Goal: Information Seeking & Learning: Learn about a topic

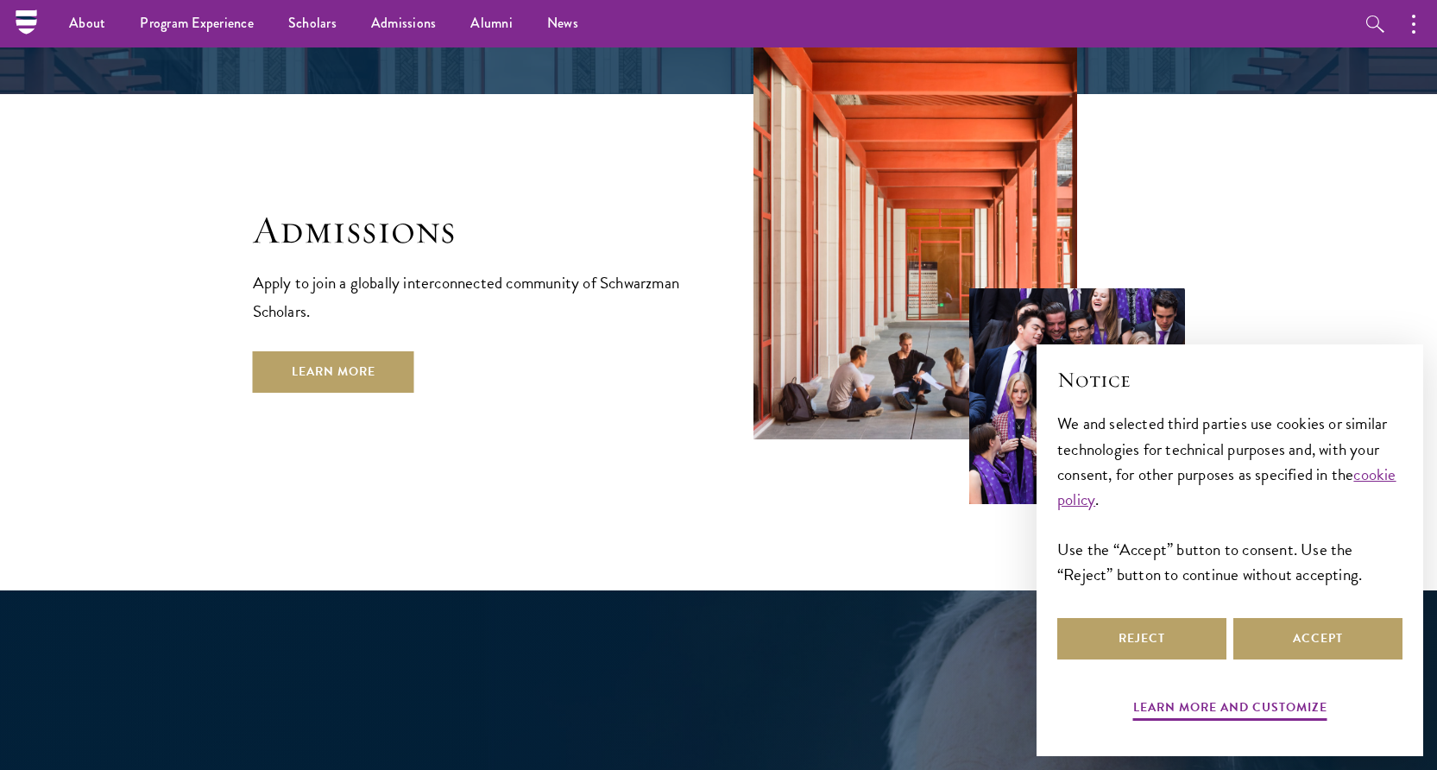
scroll to position [2865, 0]
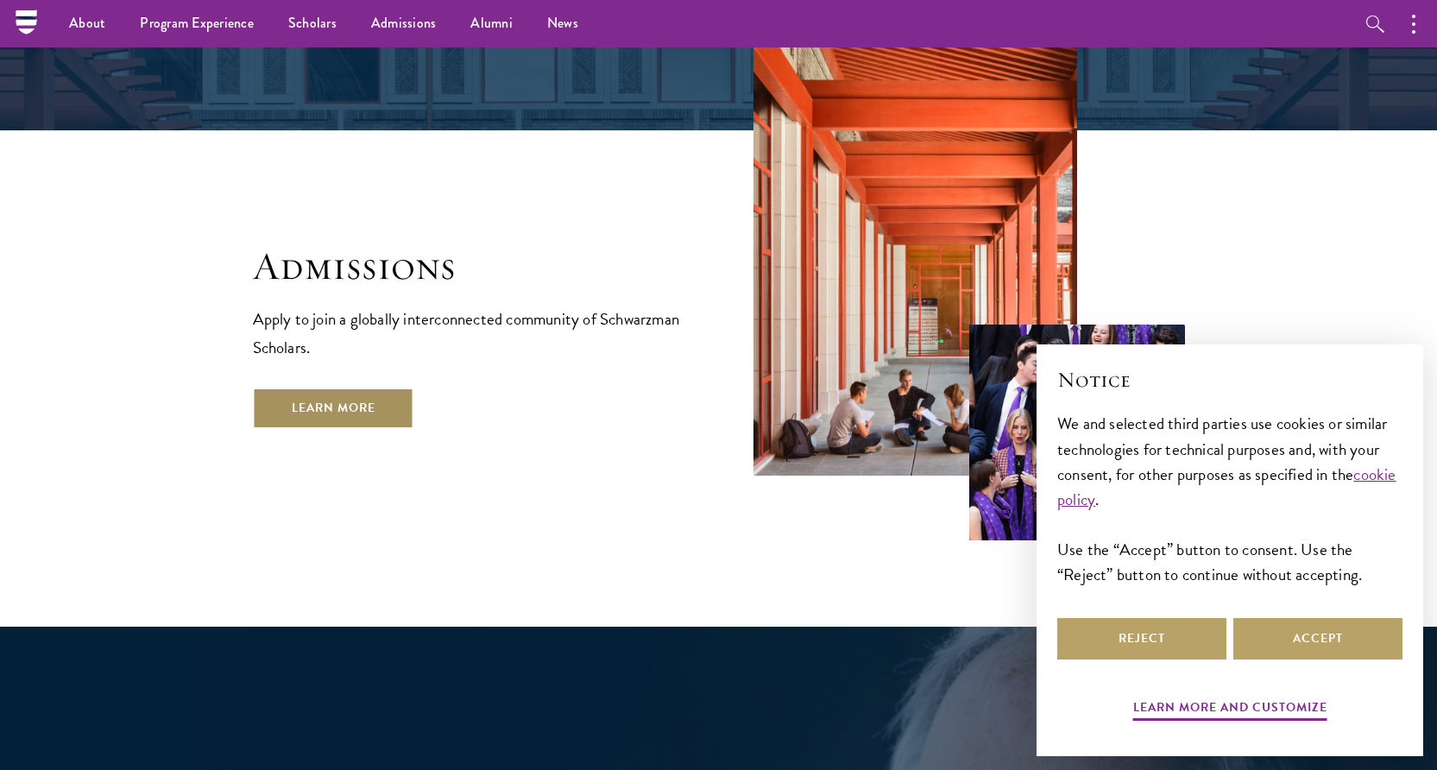
click at [306, 388] on link "Learn More" at bounding box center [333, 408] width 161 height 41
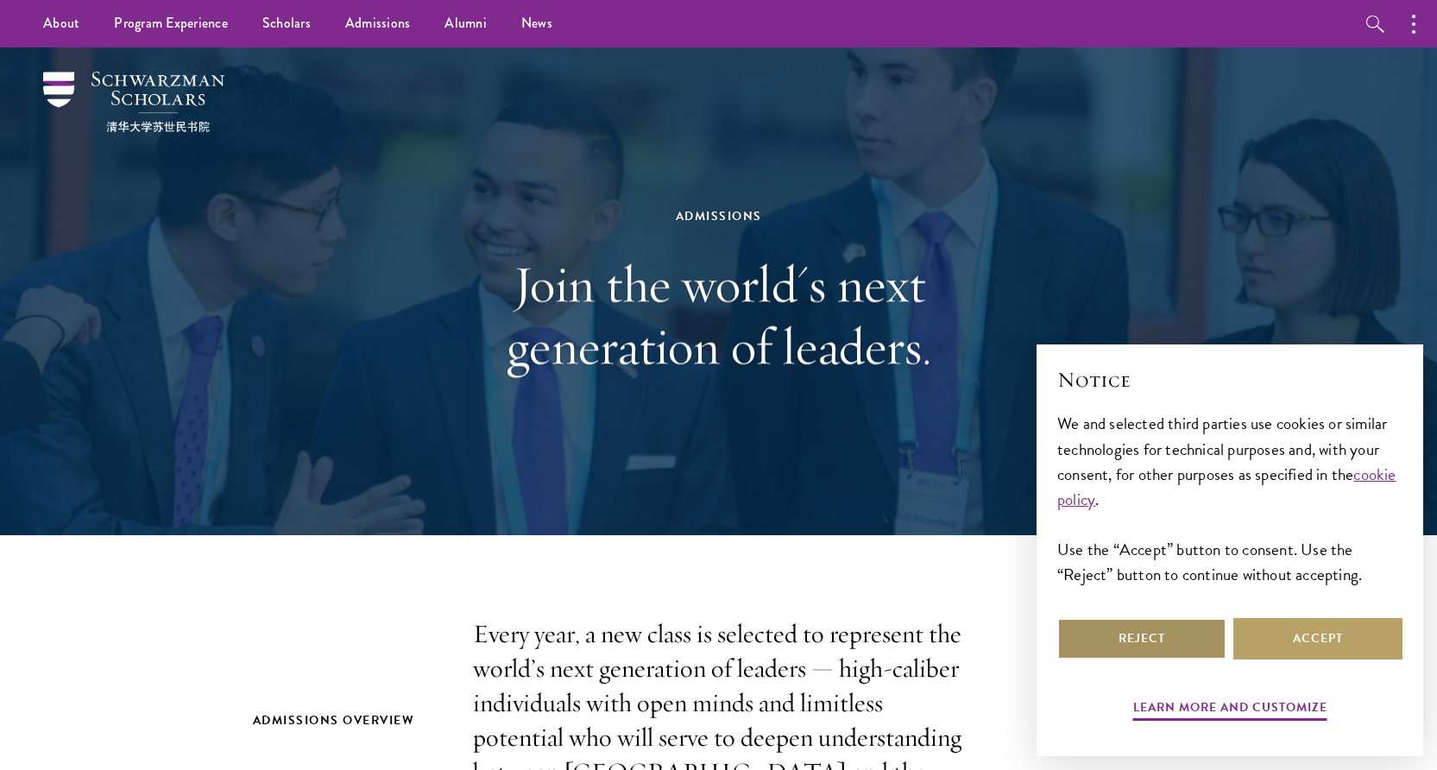
click at [1157, 634] on button "Reject" at bounding box center [1141, 638] width 169 height 41
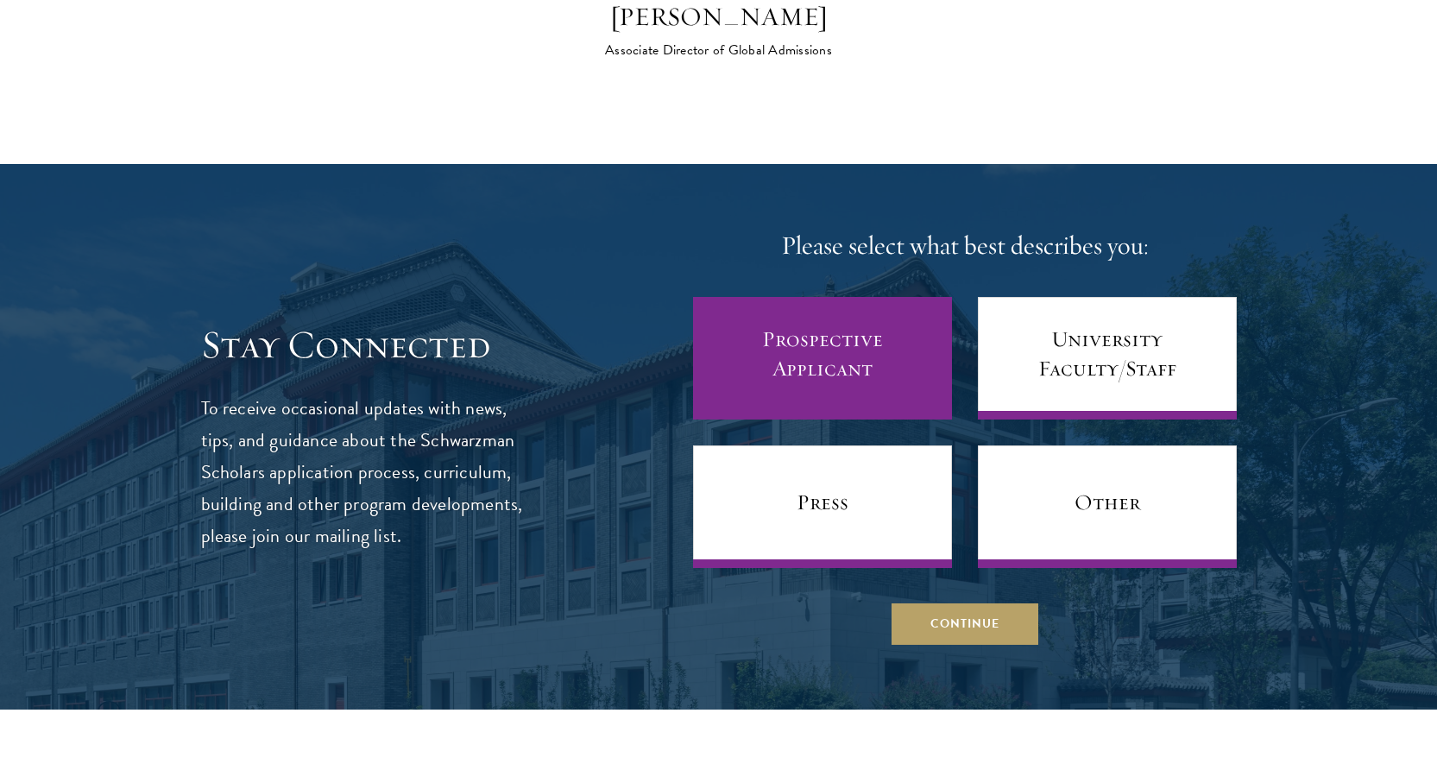
scroll to position [6655, 0]
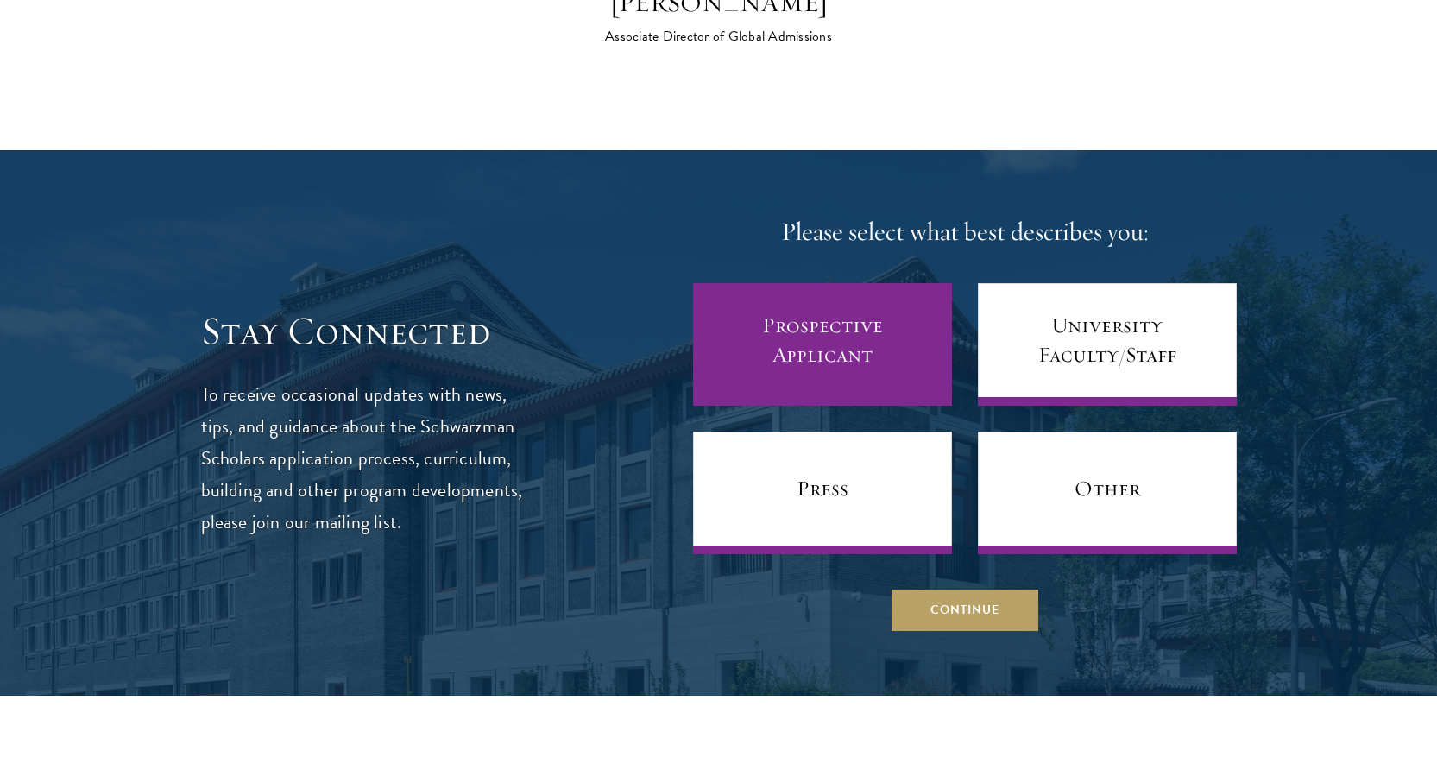
click at [807, 283] on link "Prospective Applicant" at bounding box center [822, 344] width 259 height 123
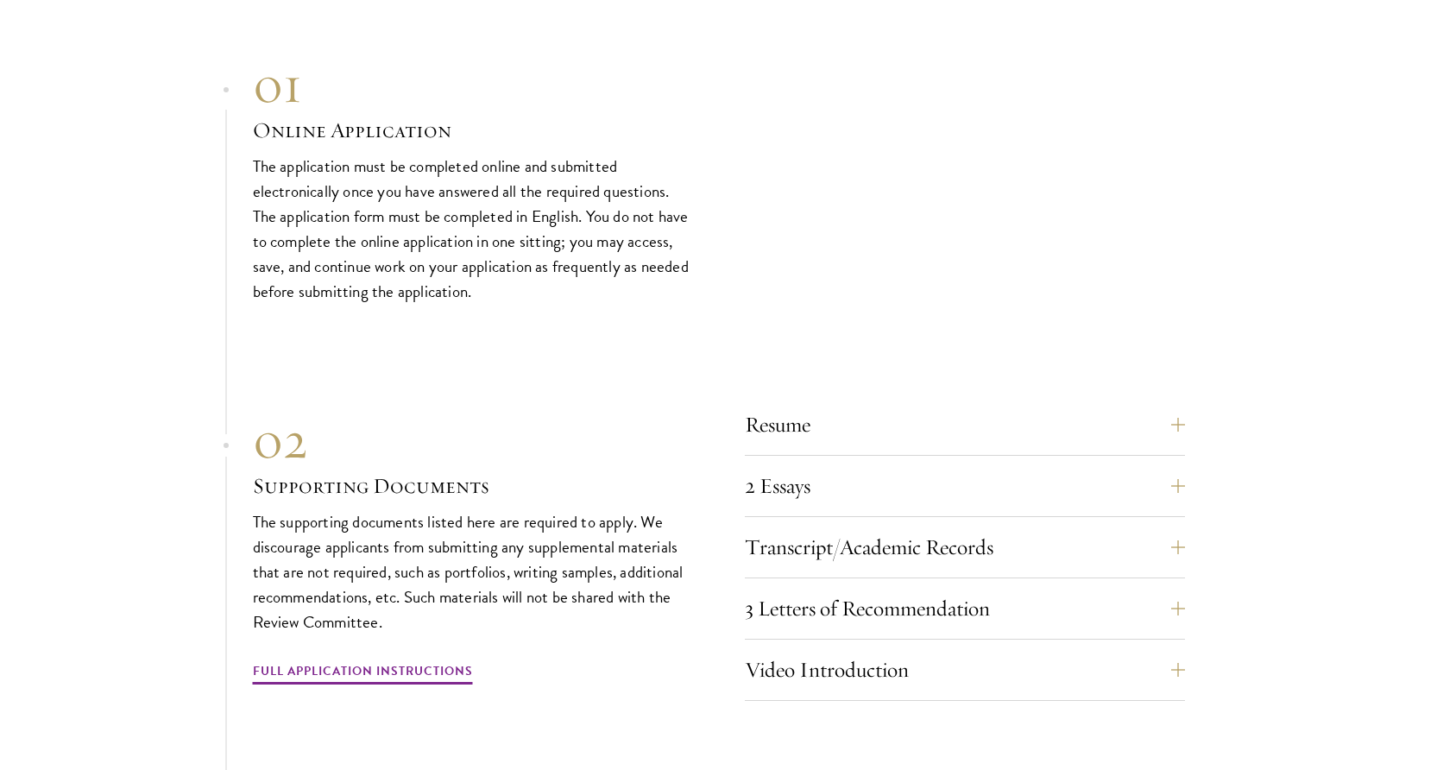
scroll to position [5188, 0]
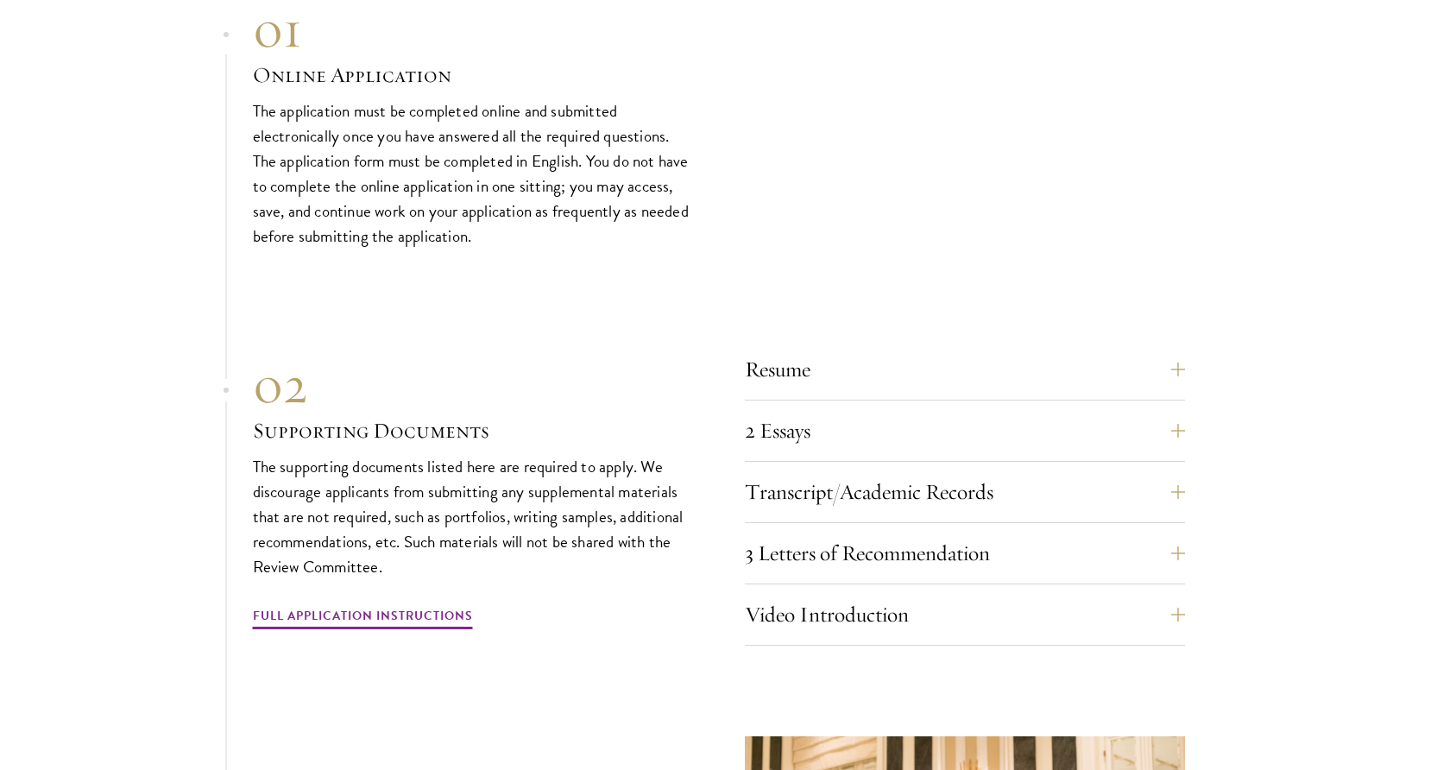
click at [1089, 533] on div "3 Letters of Recommendation Recommenders should know you well and be able to sp…" at bounding box center [965, 559] width 440 height 52
click at [1074, 533] on button "3 Letters of Recommendation" at bounding box center [978, 553] width 440 height 41
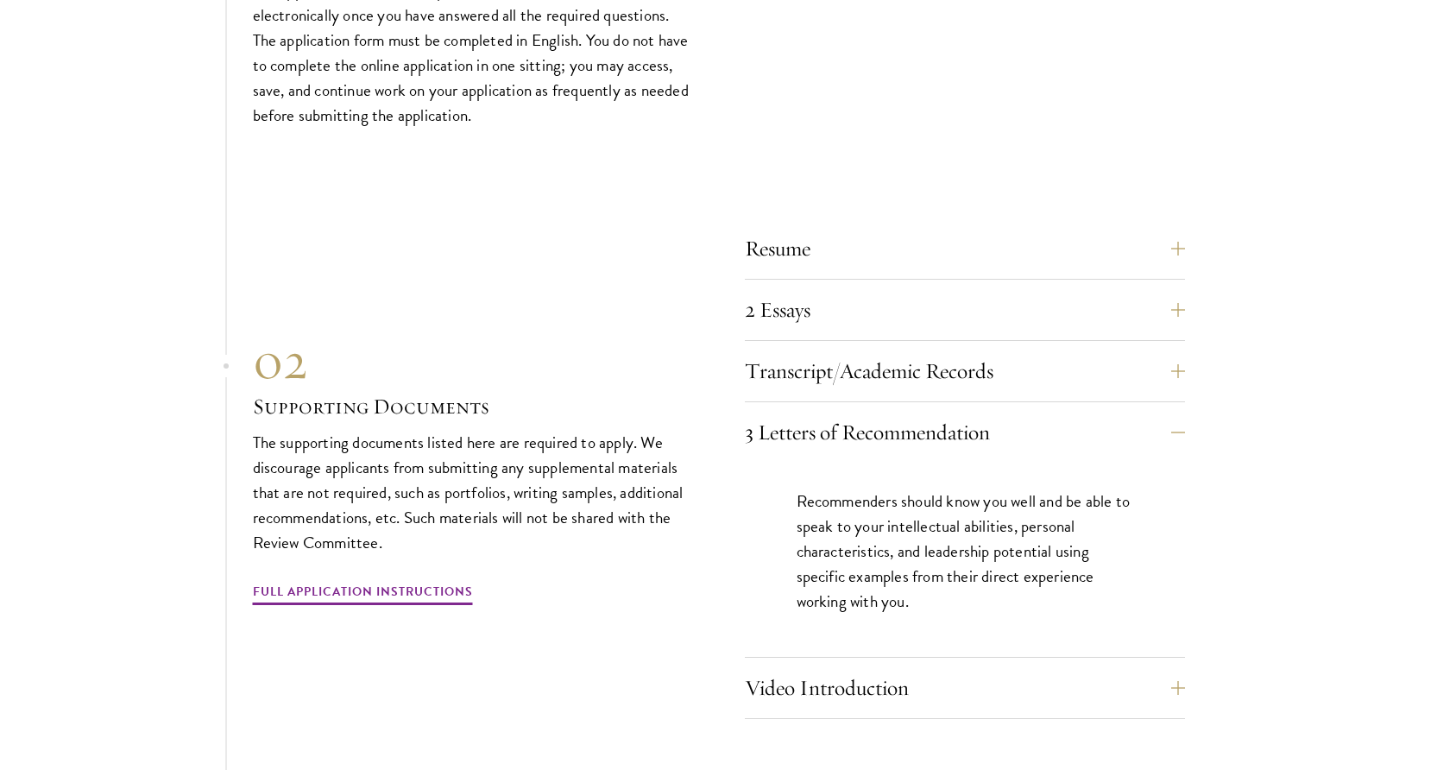
scroll to position [5316, 0]
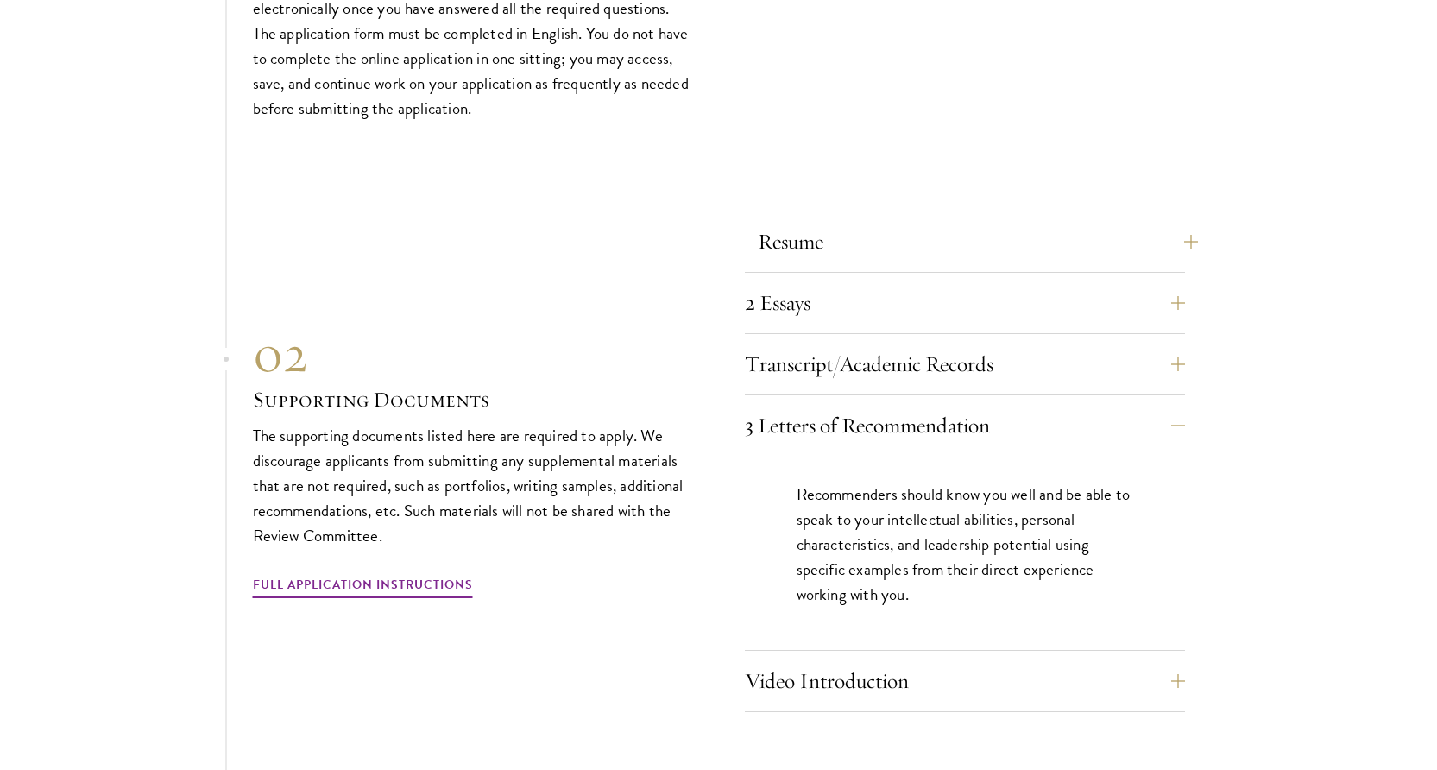
click at [1096, 221] on button "Resume" at bounding box center [978, 241] width 440 height 41
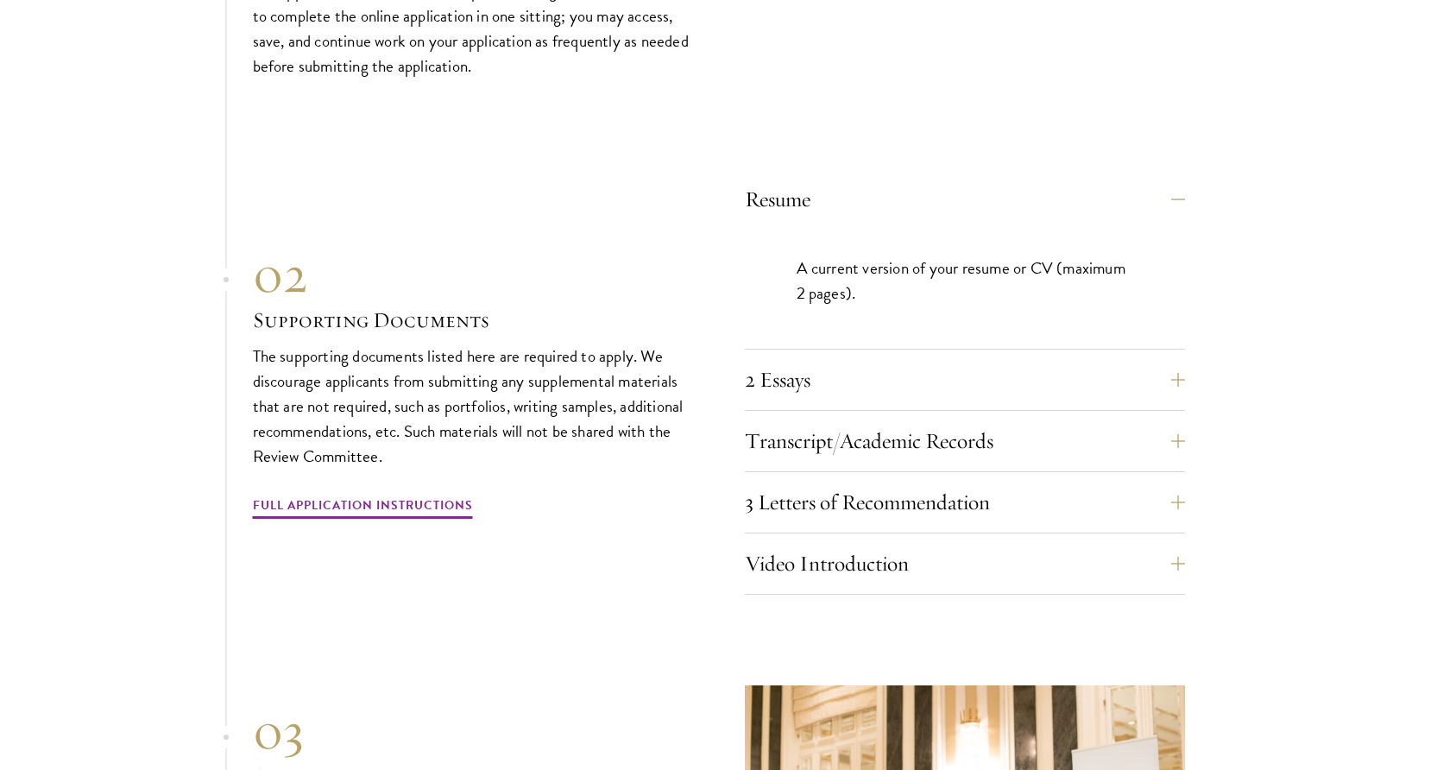
scroll to position [5374, 0]
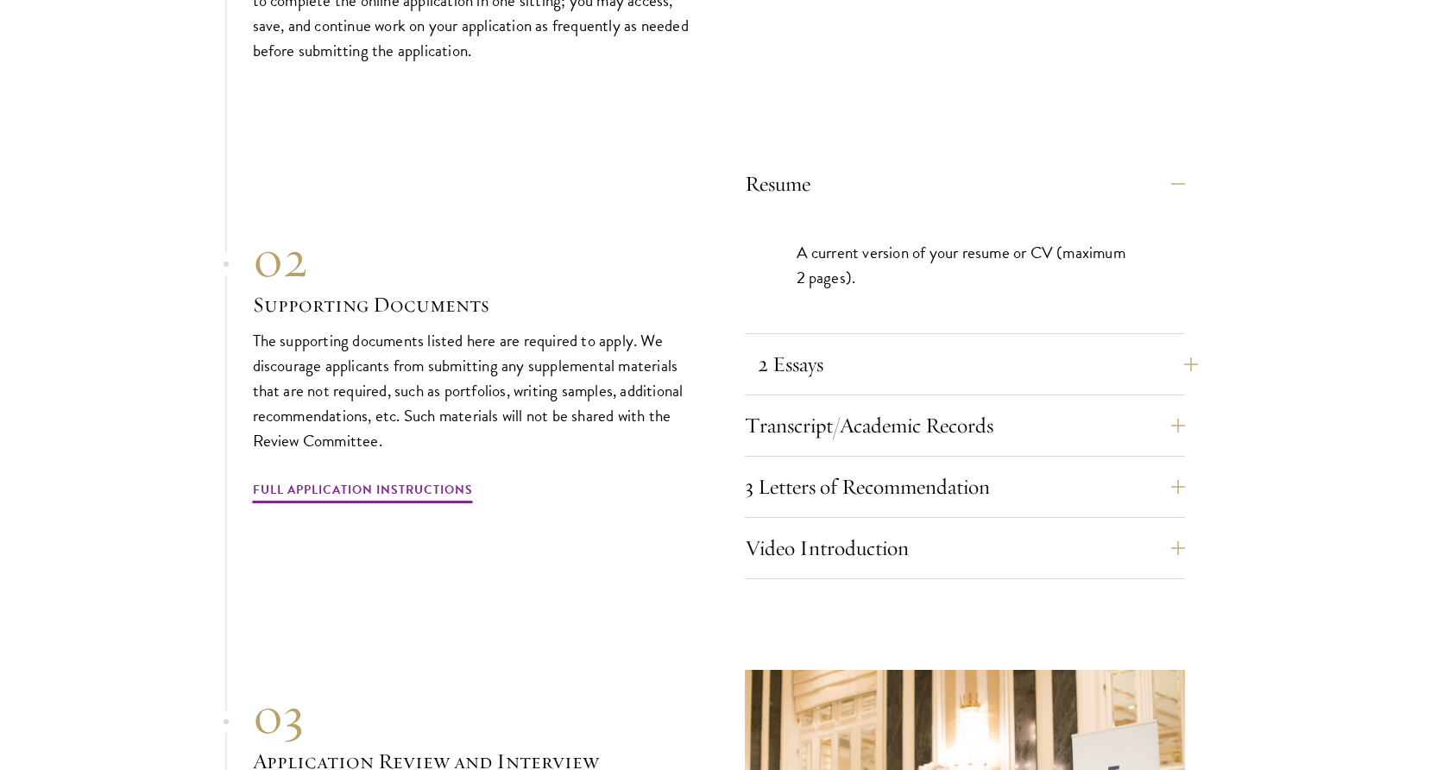
click at [1047, 344] on button "2 Essays" at bounding box center [978, 364] width 440 height 41
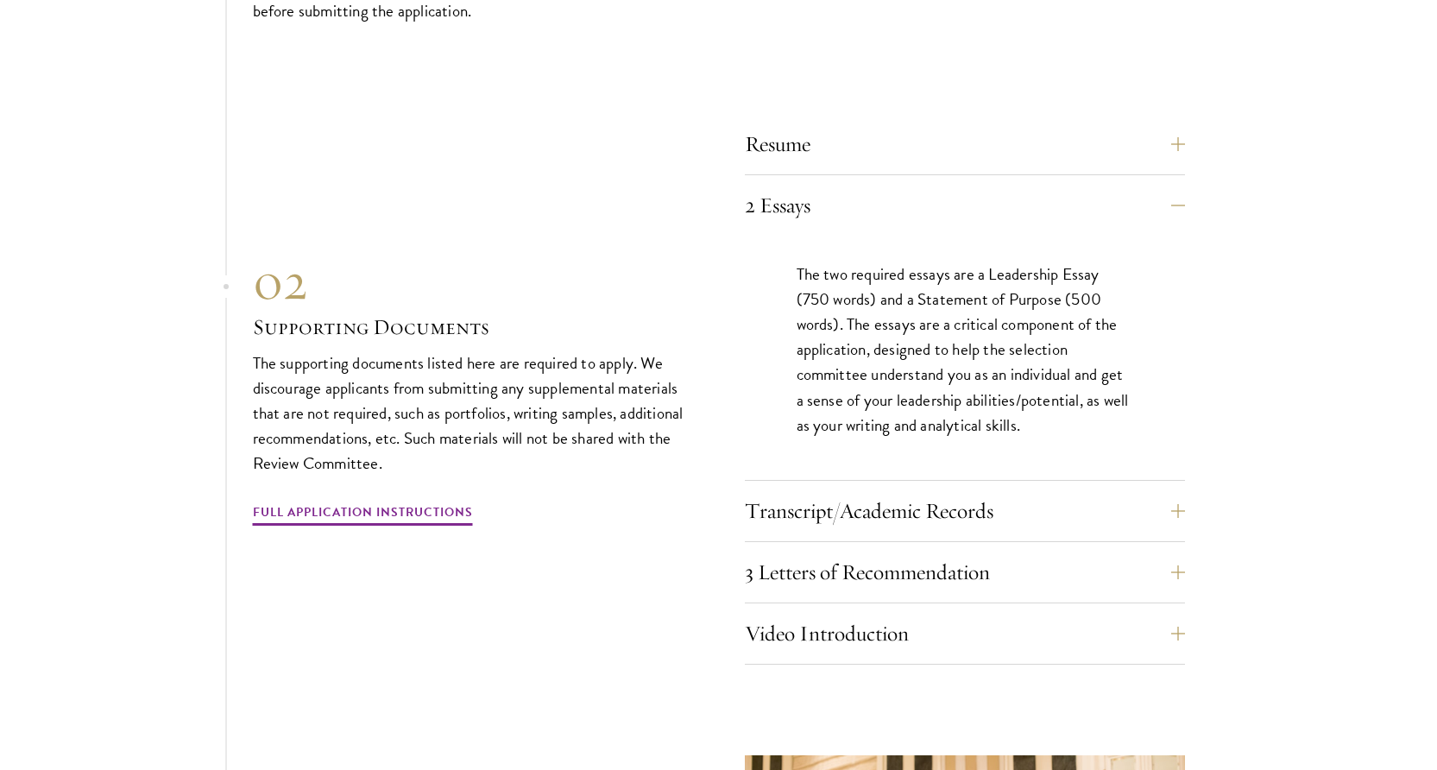
scroll to position [5453, 0]
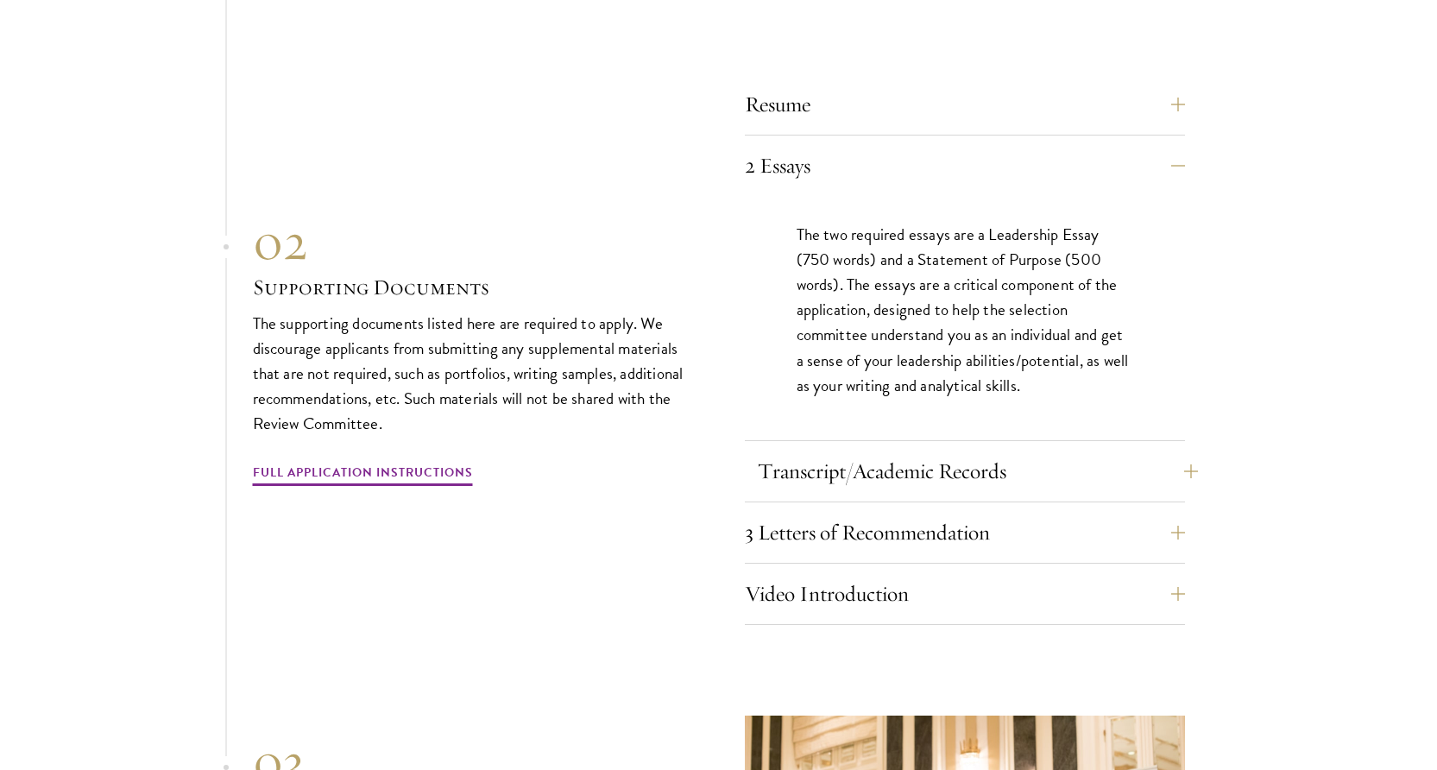
click at [1071, 451] on button "Transcript/Academic Records" at bounding box center [978, 471] width 440 height 41
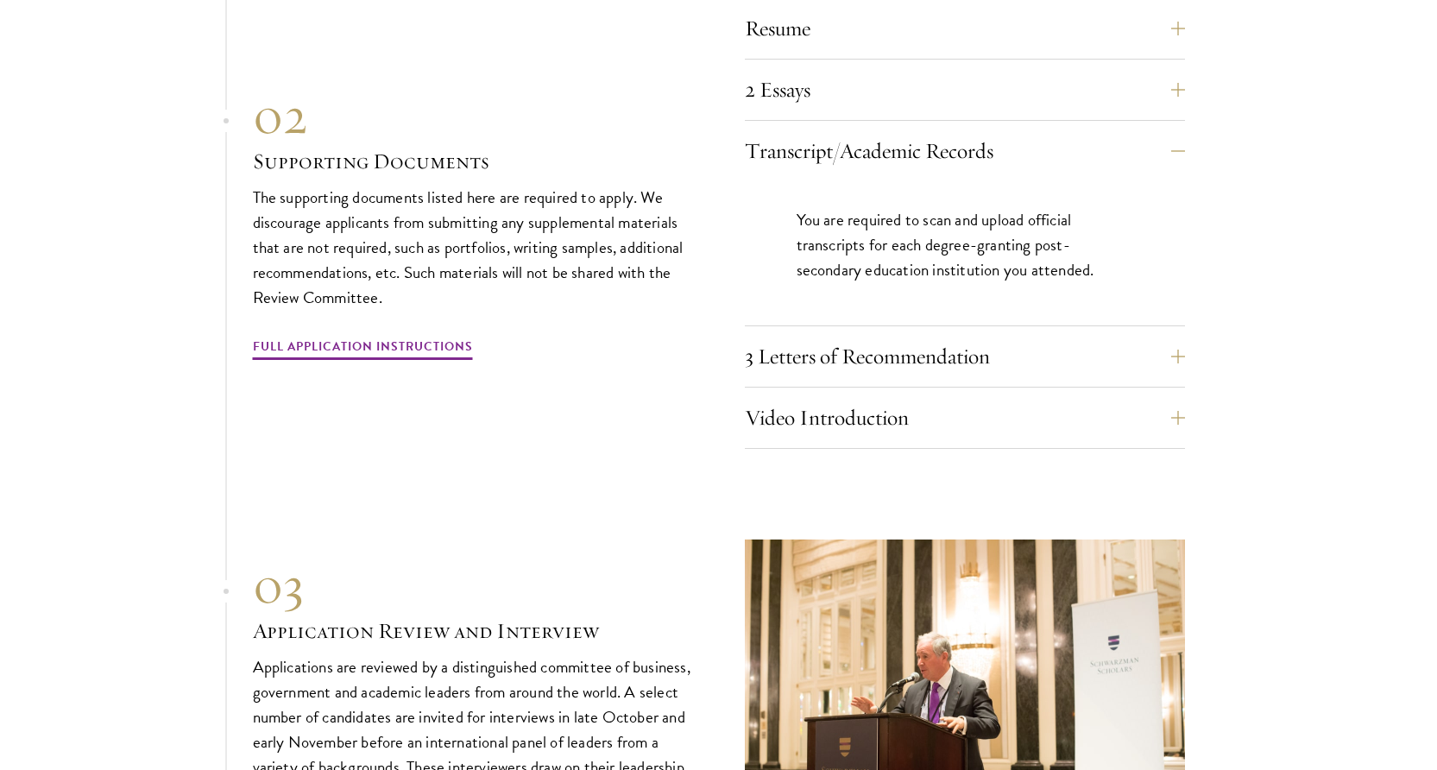
scroll to position [5530, 0]
click at [1138, 335] on button "3 Letters of Recommendation" at bounding box center [978, 355] width 440 height 41
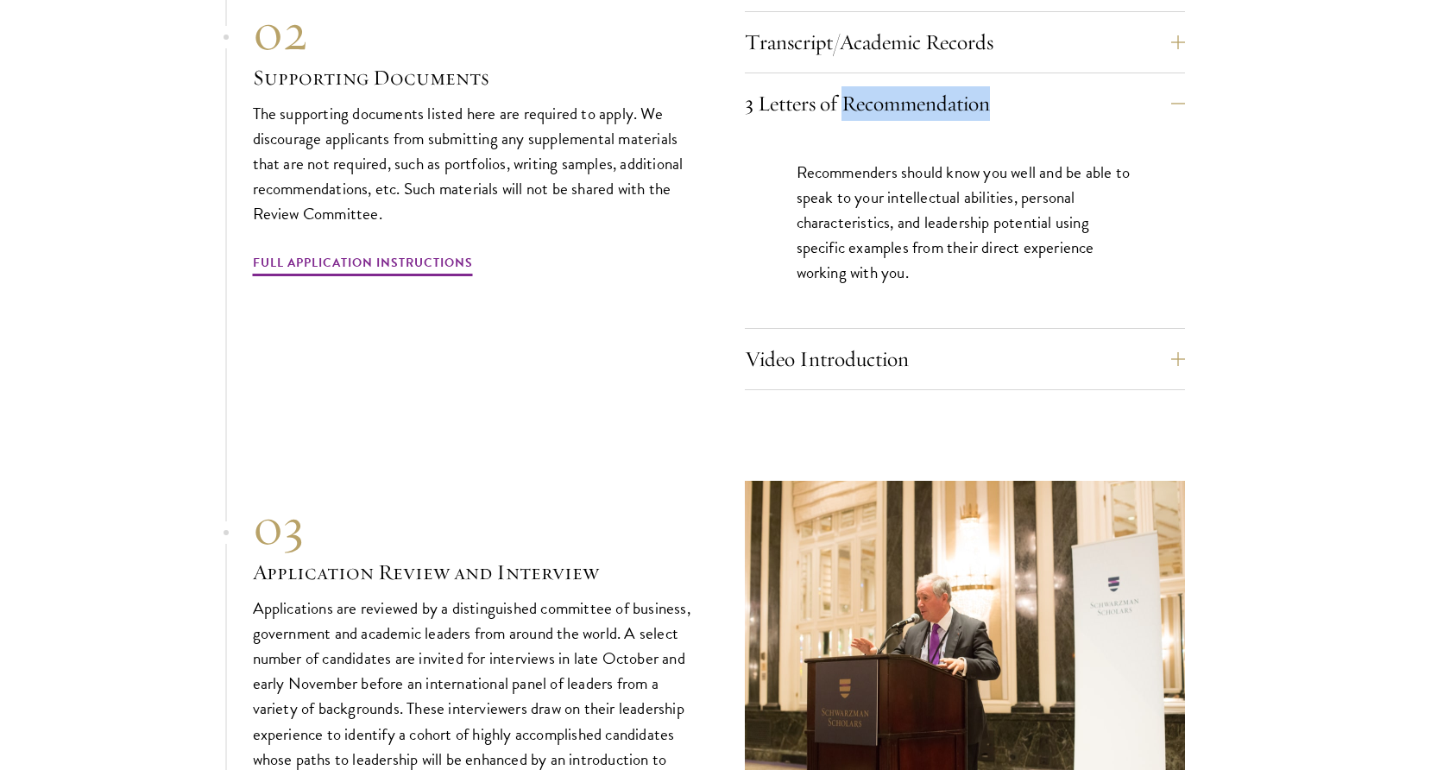
scroll to position [5665, 0]
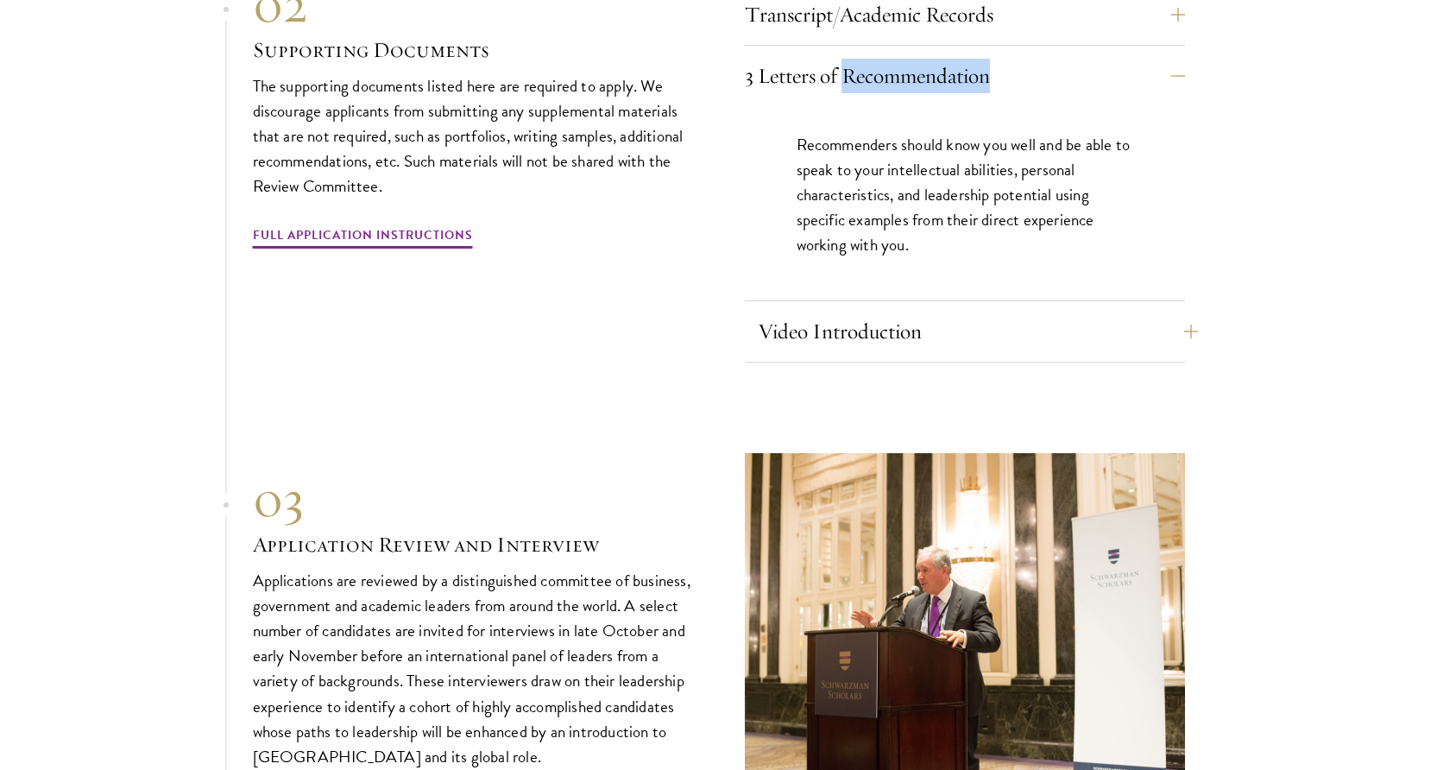
click at [1075, 311] on button "Video Introduction" at bounding box center [978, 331] width 440 height 41
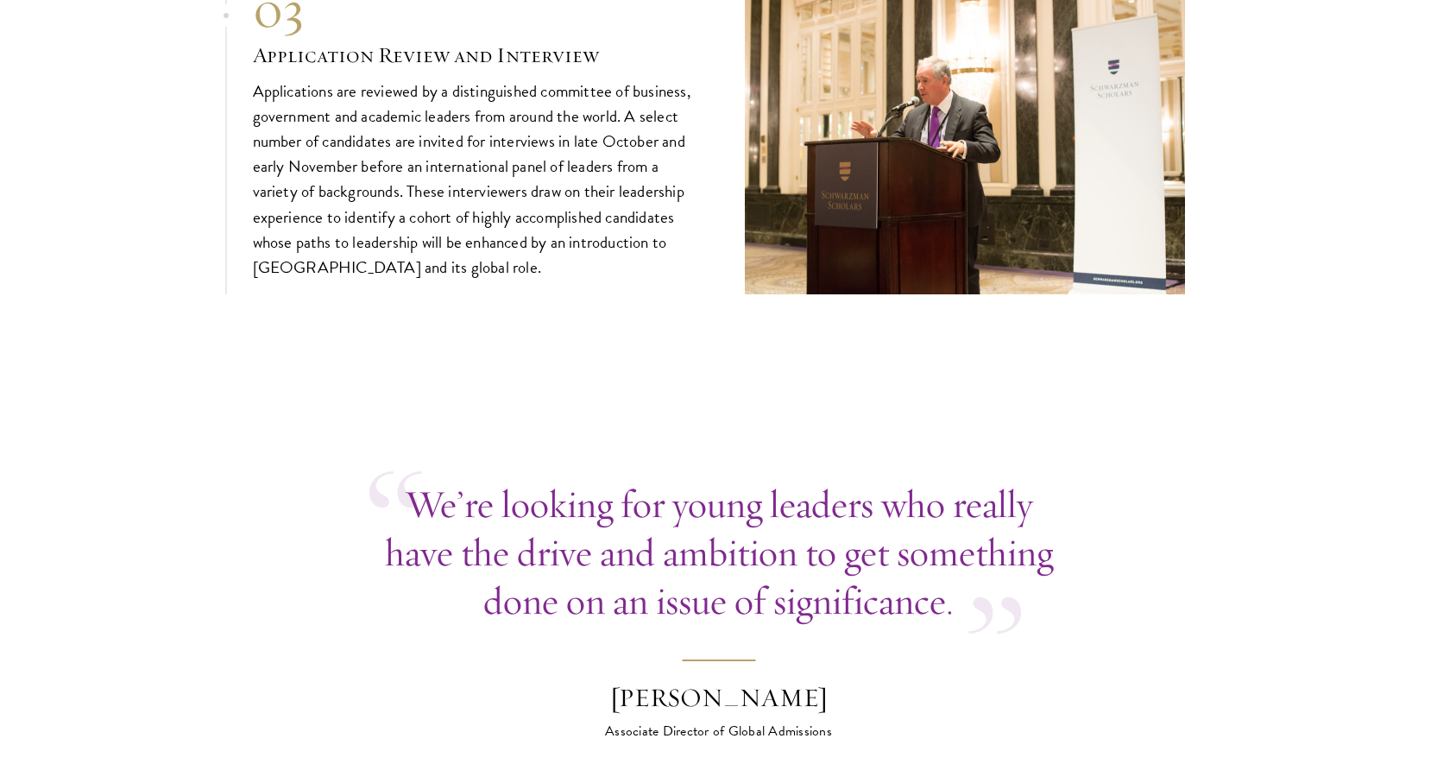
scroll to position [6192, 0]
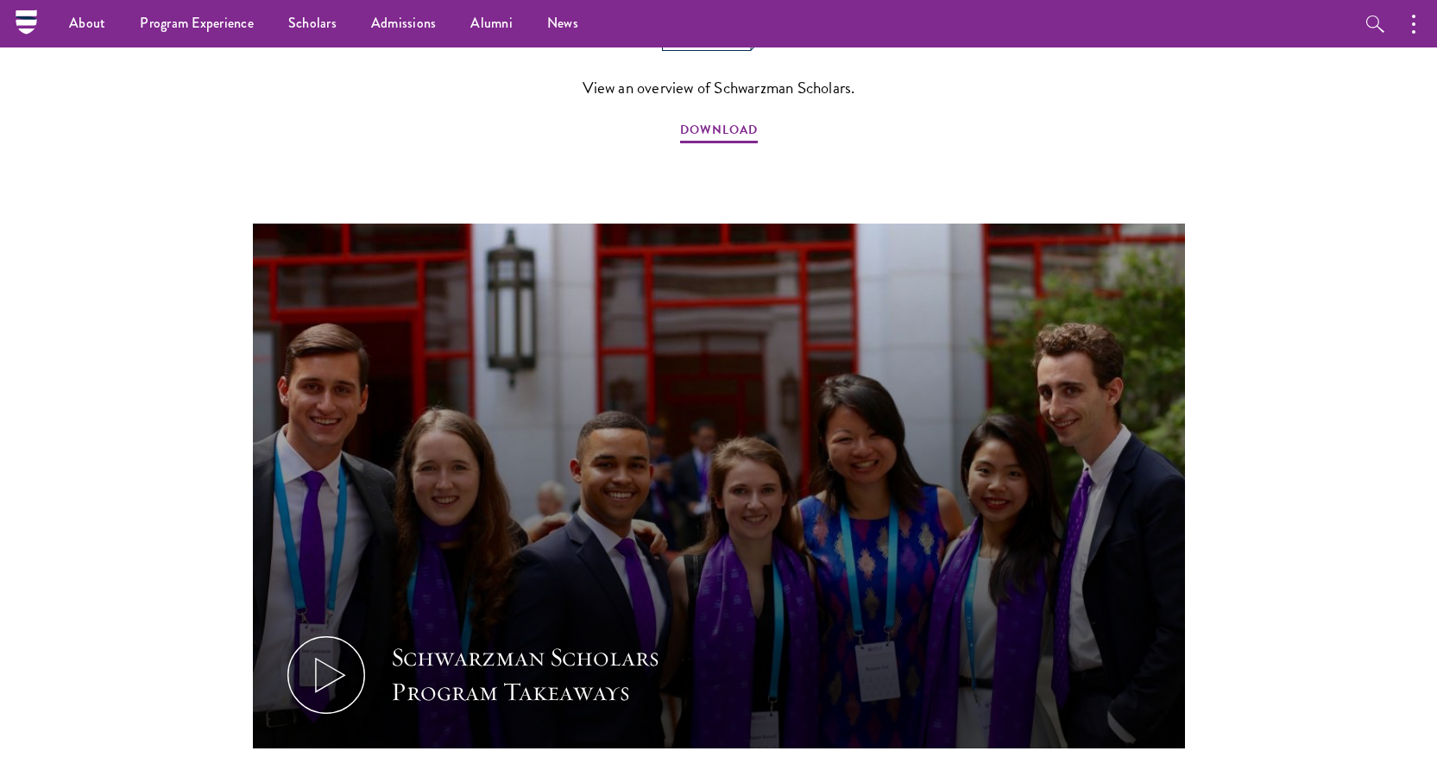
scroll to position [1523, 0]
